Goal: Check status: Check status

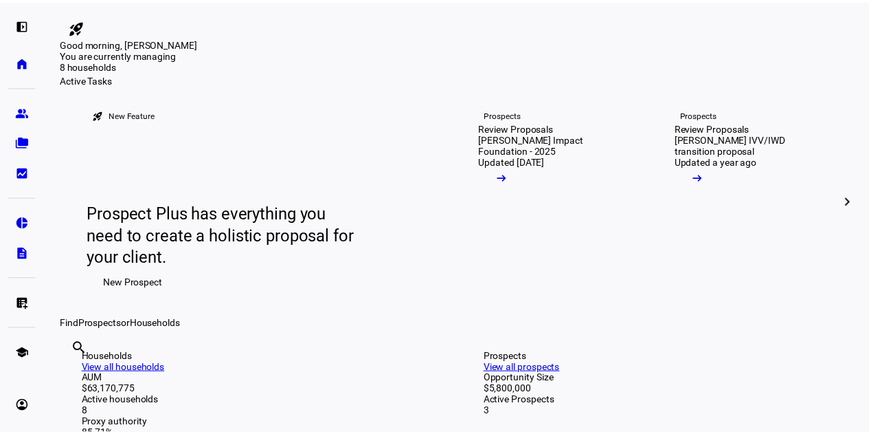
scroll to position [16, 0]
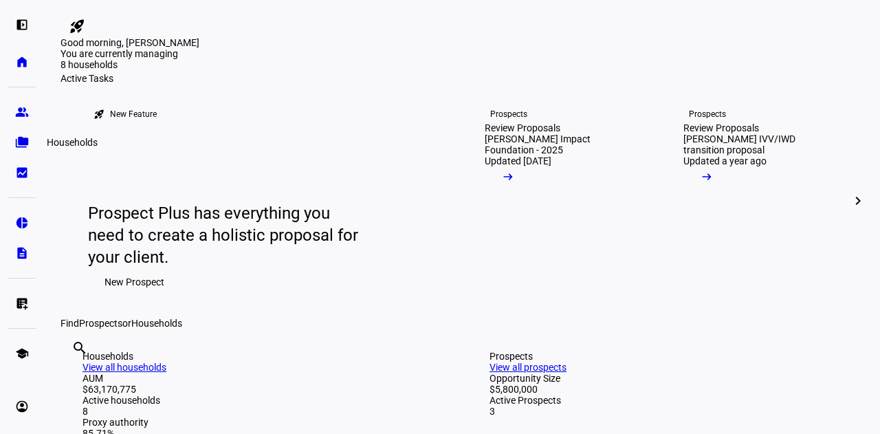
click at [30, 146] on link "folder_copy Households" at bounding box center [21, 141] width 27 height 27
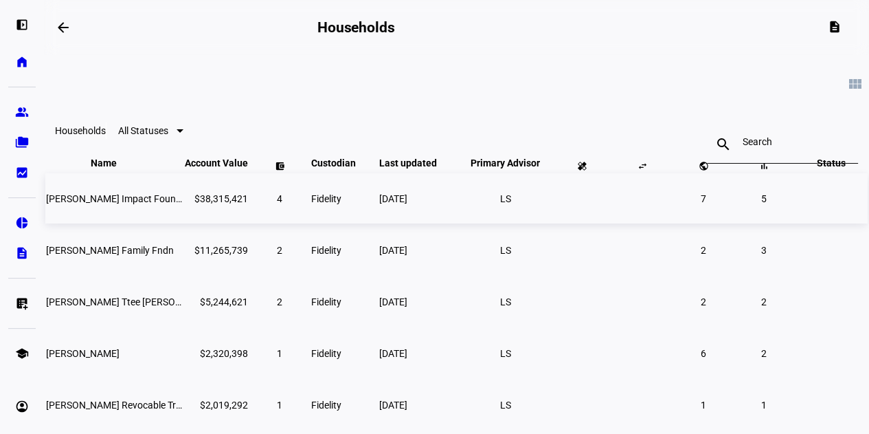
click at [158, 204] on span "[PERSON_NAME] Impact Foundation" at bounding box center [124, 198] width 157 height 11
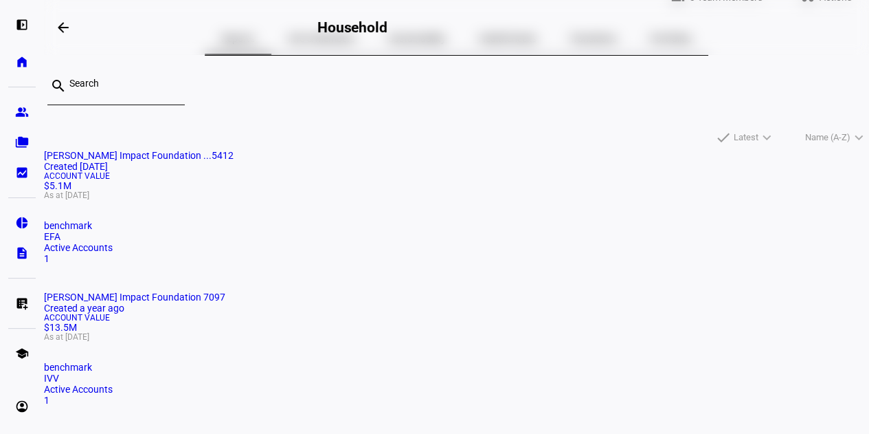
scroll to position [104, 0]
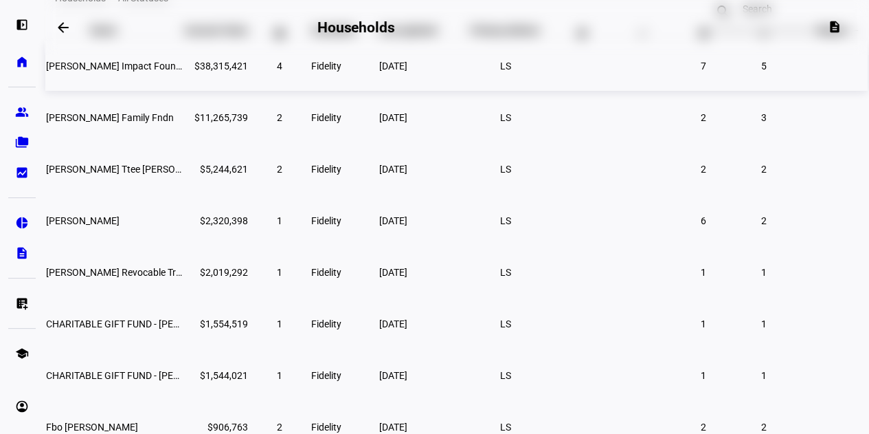
scroll to position [183, 0]
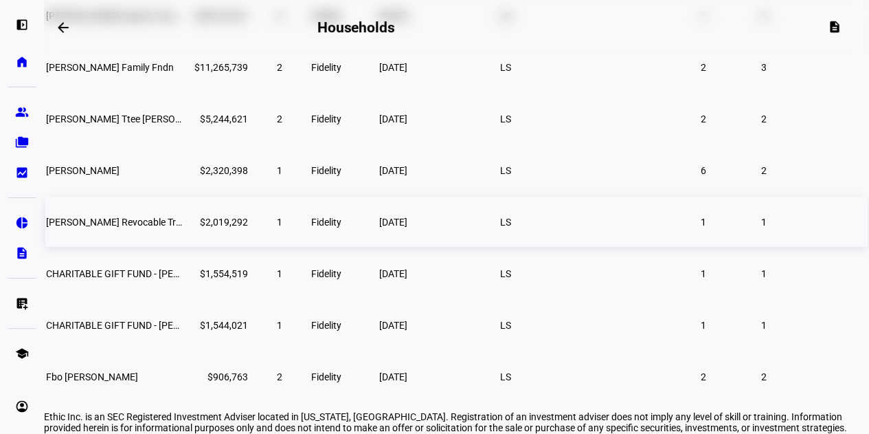
click at [159, 227] on span "[PERSON_NAME] Revocable Trust" at bounding box center [118, 221] width 144 height 11
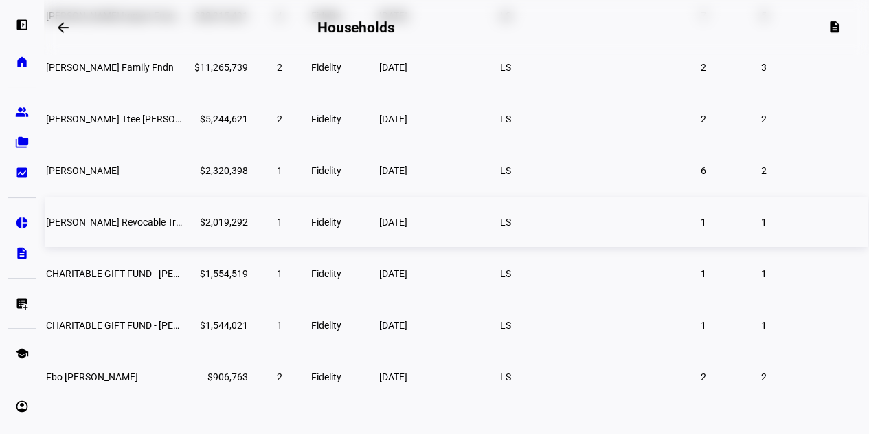
scroll to position [172, 0]
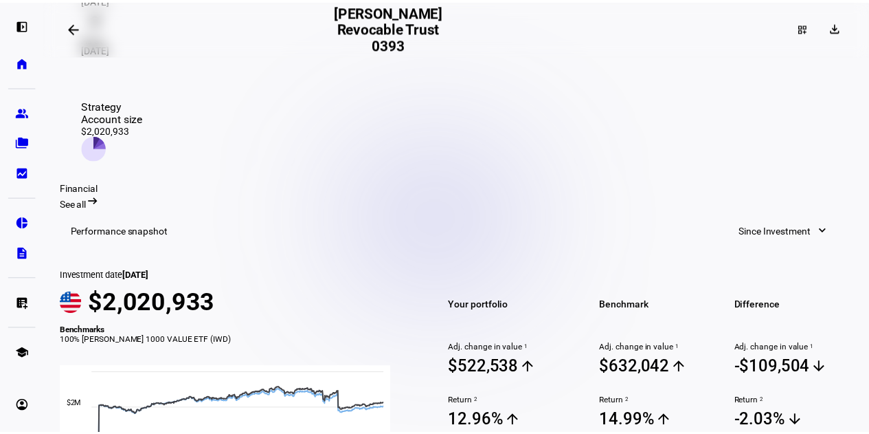
scroll to position [334, 0]
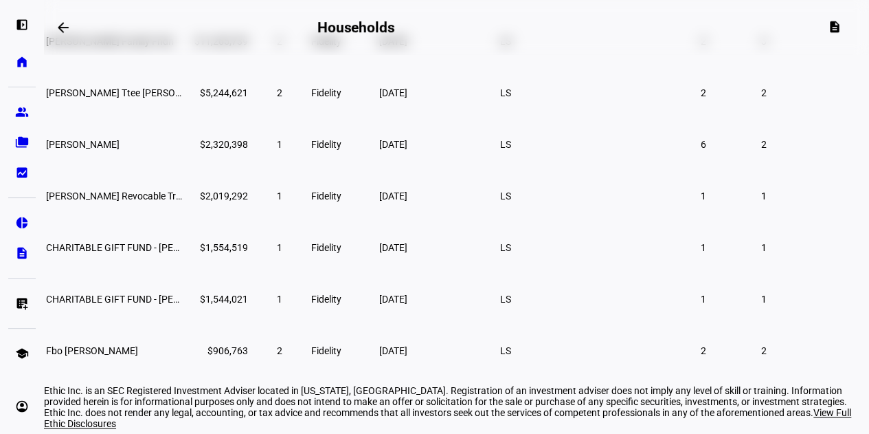
scroll to position [209, 0]
